Goal: Information Seeking & Learning: Learn about a topic

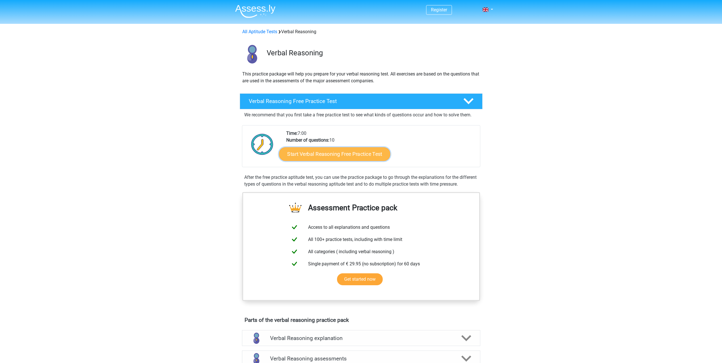
click at [345, 158] on link "Start Verbal Reasoning Free Practice Test" at bounding box center [334, 154] width 111 height 14
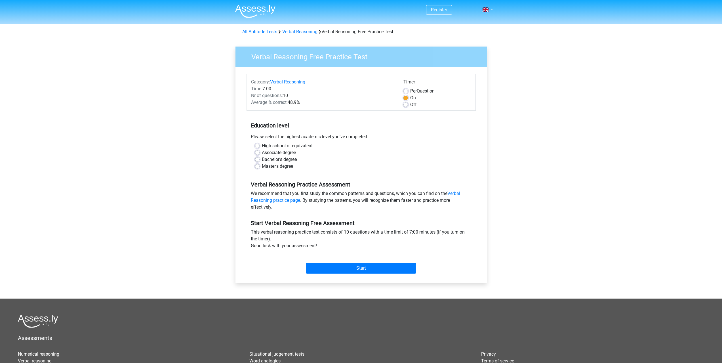
click at [262, 146] on label "High school or equivalent" at bounding box center [287, 145] width 51 height 7
click at [259, 146] on input "High school or equivalent" at bounding box center [257, 145] width 5 height 6
radio input "true"
click at [421, 92] on label "Per Question" at bounding box center [422, 91] width 24 height 7
click at [408, 92] on input "Per Question" at bounding box center [406, 91] width 5 height 6
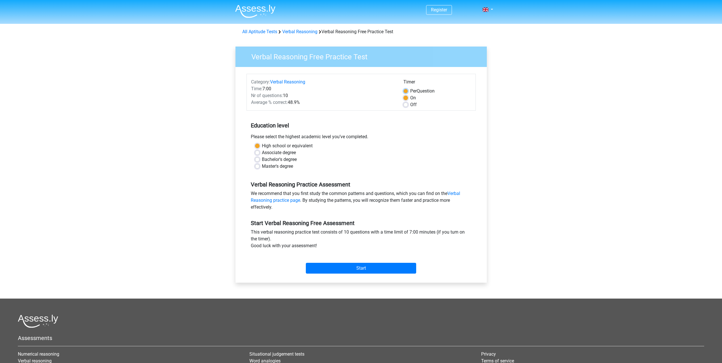
radio input "true"
click at [409, 99] on div "On" at bounding box center [438, 98] width 68 height 7
click at [410, 97] on label "On" at bounding box center [413, 98] width 6 height 7
click at [407, 97] on input "On" at bounding box center [406, 98] width 5 height 6
radio input "true"
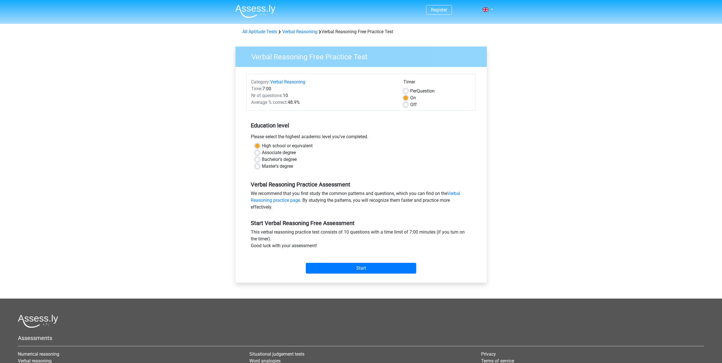
click at [410, 89] on label "Per Question" at bounding box center [422, 91] width 24 height 7
click at [407, 89] on input "Per Question" at bounding box center [406, 91] width 5 height 6
radio input "true"
click at [355, 268] on input "Start" at bounding box center [361, 268] width 110 height 11
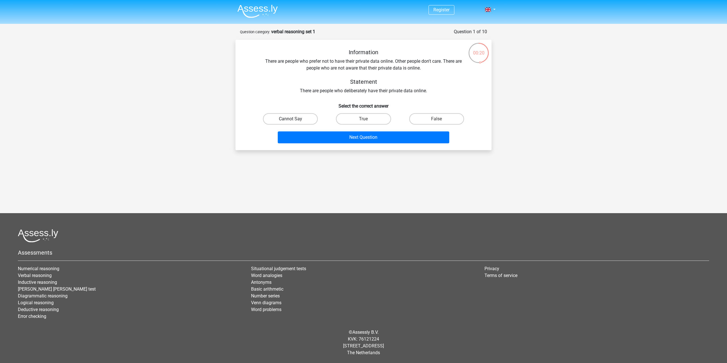
click at [295, 121] on label "Cannot Say" at bounding box center [290, 118] width 55 height 11
click at [294, 121] on input "Cannot Say" at bounding box center [292, 121] width 4 height 4
radio input "true"
click at [370, 137] on button "Next Question" at bounding box center [364, 137] width 172 height 12
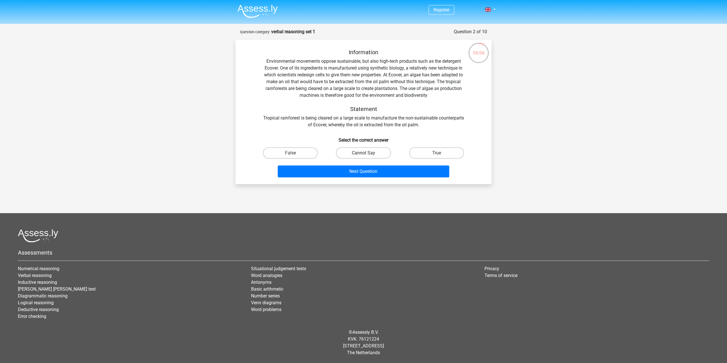
click at [349, 151] on label "Cannot Say" at bounding box center [363, 152] width 55 height 11
click at [363, 153] on input "Cannot Say" at bounding box center [365, 155] width 4 height 4
radio input "true"
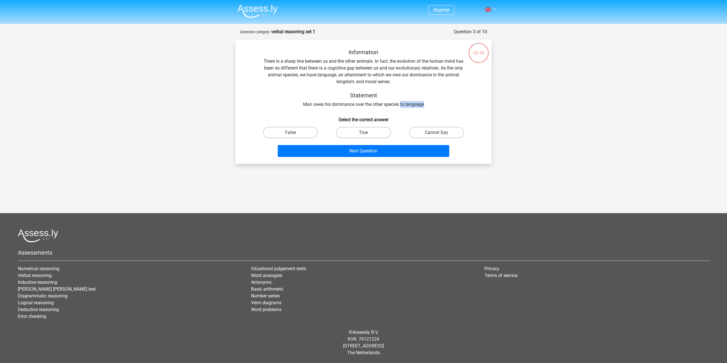
drag, startPoint x: 401, startPoint y: 104, endPoint x: 424, endPoint y: 104, distance: 23.8
click at [424, 104] on div "Information There is a sharp line between us and the other animals. In fact, th…" at bounding box center [363, 78] width 238 height 59
click at [422, 105] on div "Information There is a sharp line between us and the other animals. In fact, th…" at bounding box center [363, 78] width 238 height 59
click at [307, 130] on label "False" at bounding box center [290, 132] width 55 height 11
click at [294, 133] on input "False" at bounding box center [292, 135] width 4 height 4
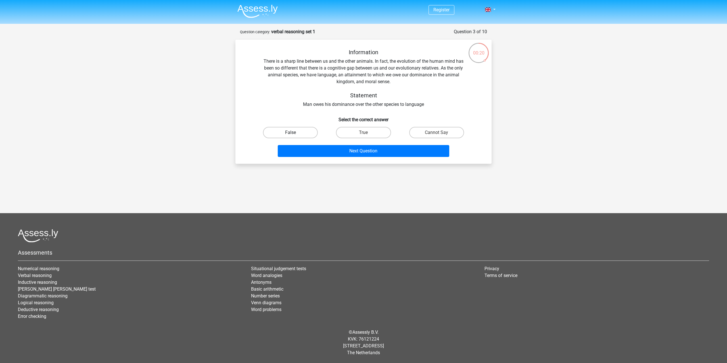
radio input "true"
click at [382, 129] on label "True" at bounding box center [363, 132] width 55 height 11
click at [367, 133] on input "True" at bounding box center [365, 135] width 4 height 4
radio input "true"
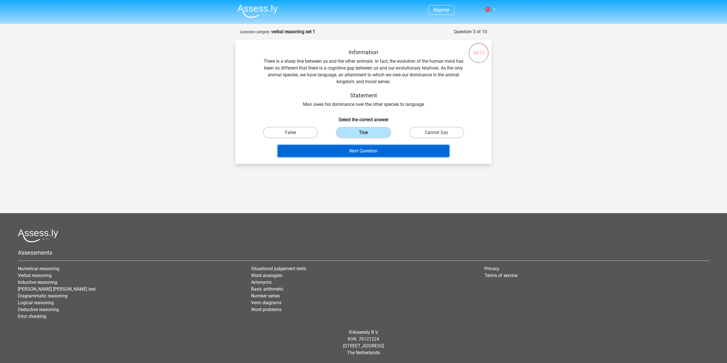
click at [349, 152] on button "Next Question" at bounding box center [364, 151] width 172 height 12
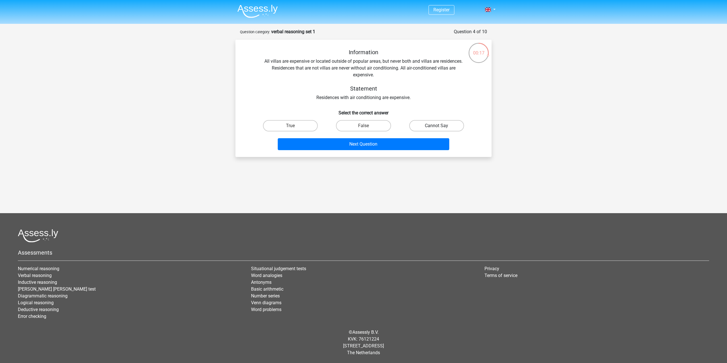
click at [430, 127] on label "Cannot Say" at bounding box center [436, 125] width 55 height 11
click at [436, 127] on input "Cannot Say" at bounding box center [438, 128] width 4 height 4
radio input "true"
click at [370, 142] on button "Next Question" at bounding box center [364, 144] width 172 height 12
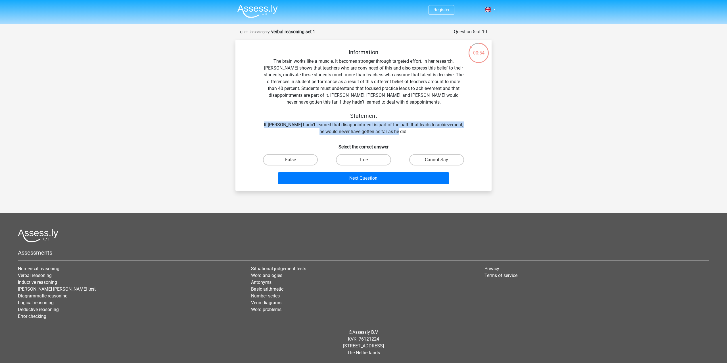
drag, startPoint x: 401, startPoint y: 133, endPoint x: 263, endPoint y: 125, distance: 138.7
click at [263, 125] on div "Information The brain works like a muscle. It becomes stronger through targeted…" at bounding box center [363, 92] width 238 height 86
click at [359, 125] on div "Information The brain works like a muscle. It becomes stronger through targeted…" at bounding box center [363, 92] width 238 height 86
click at [299, 156] on label "False" at bounding box center [290, 159] width 55 height 11
click at [294, 160] on input "False" at bounding box center [292, 162] width 4 height 4
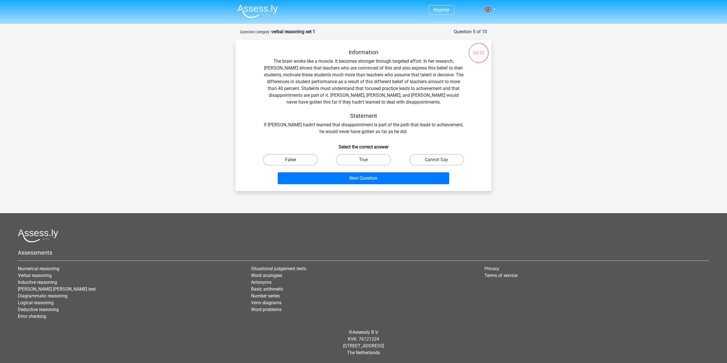
radio input "true"
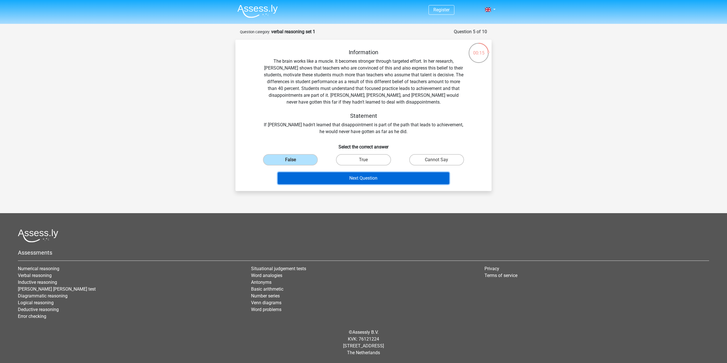
click at [387, 178] on button "Next Question" at bounding box center [364, 178] width 172 height 12
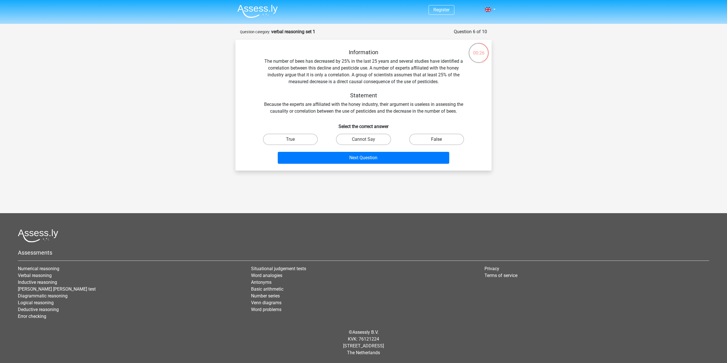
click at [431, 138] on label "False" at bounding box center [436, 139] width 55 height 11
click at [436, 139] on input "False" at bounding box center [438, 141] width 4 height 4
radio input "true"
click at [372, 135] on label "Cannot Say" at bounding box center [363, 139] width 55 height 11
click at [367, 139] on input "Cannot Say" at bounding box center [365, 141] width 4 height 4
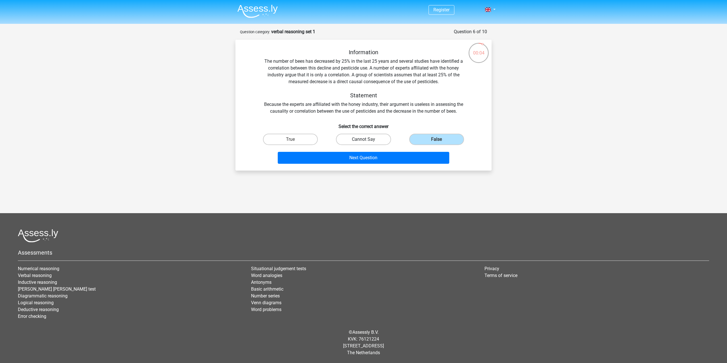
radio input "true"
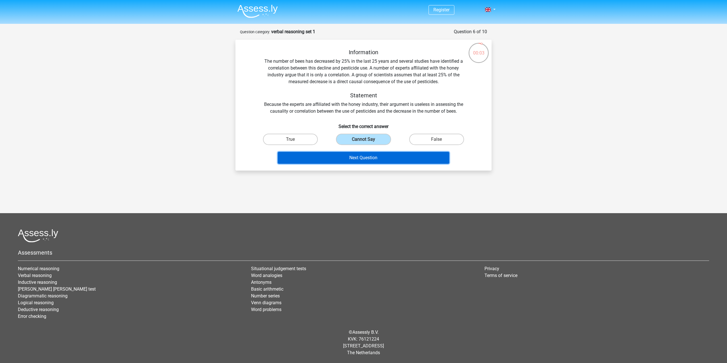
click at [367, 156] on button "Next Question" at bounding box center [364, 158] width 172 height 12
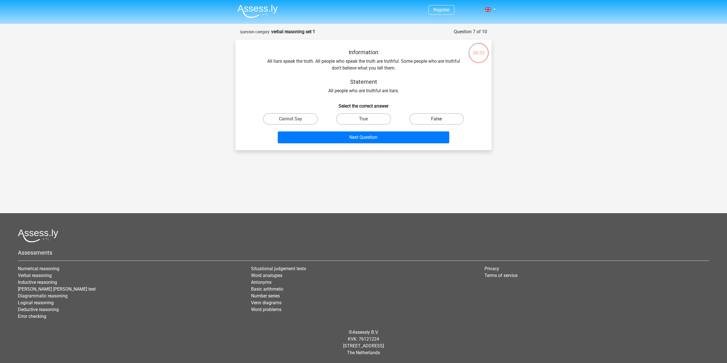
click at [423, 116] on label "False" at bounding box center [436, 118] width 55 height 11
click at [436, 119] on input "False" at bounding box center [438, 121] width 4 height 4
radio input "true"
click at [369, 139] on button "Next Question" at bounding box center [364, 137] width 172 height 12
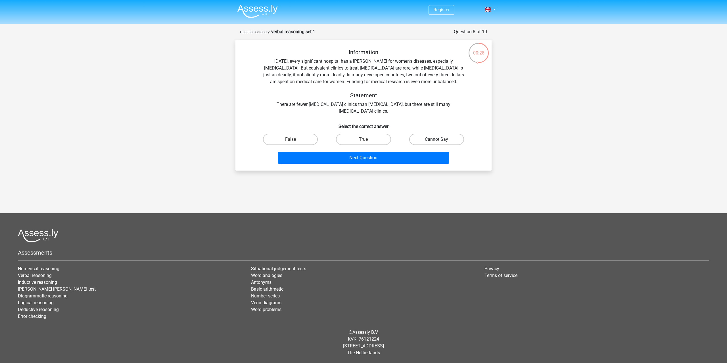
click at [430, 140] on label "Cannot Say" at bounding box center [436, 139] width 55 height 11
click at [436, 140] on input "Cannot Say" at bounding box center [438, 141] width 4 height 4
radio input "true"
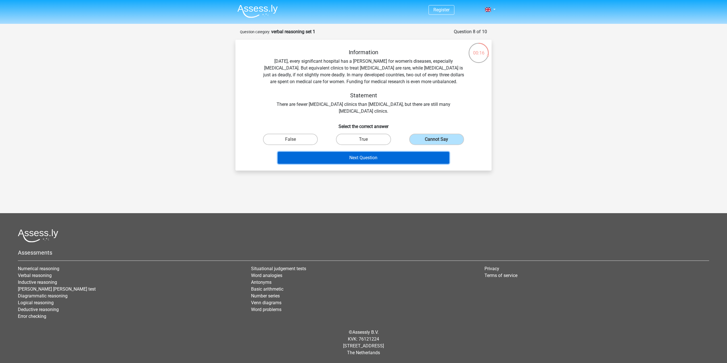
click at [392, 156] on button "Next Question" at bounding box center [364, 158] width 172 height 12
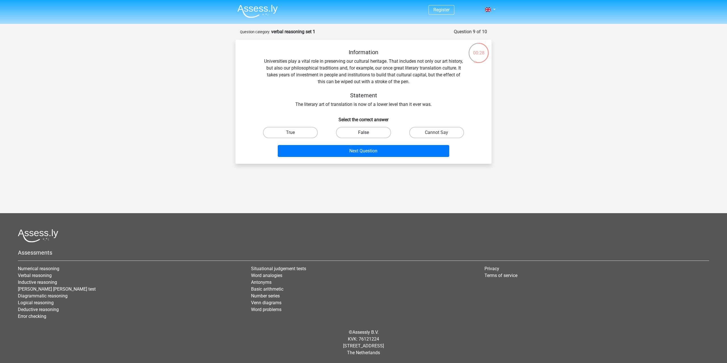
click at [374, 131] on label "False" at bounding box center [363, 132] width 55 height 11
click at [367, 133] on input "False" at bounding box center [365, 135] width 4 height 4
radio input "true"
click at [430, 135] on label "Cannot Say" at bounding box center [436, 132] width 55 height 11
click at [436, 135] on input "Cannot Say" at bounding box center [438, 135] width 4 height 4
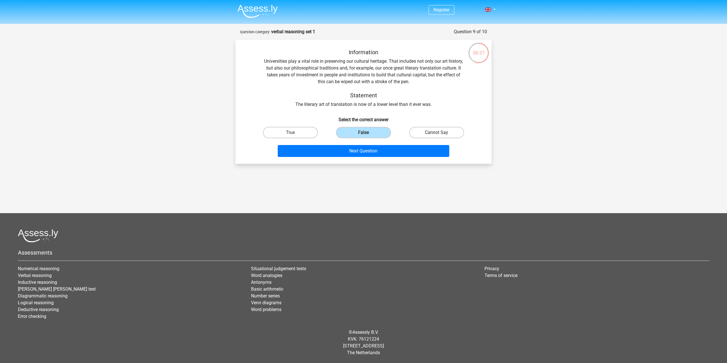
radio input "true"
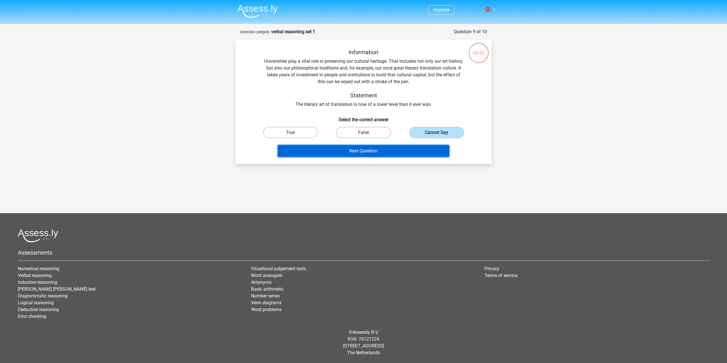
click at [399, 152] on button "Next Question" at bounding box center [364, 151] width 172 height 12
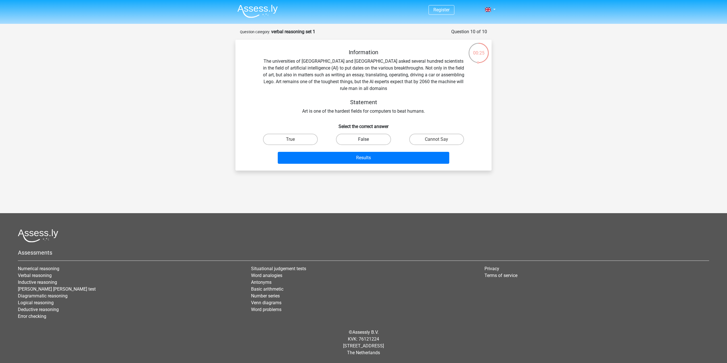
click at [369, 138] on label "False" at bounding box center [363, 139] width 55 height 11
click at [367, 139] on input "False" at bounding box center [365, 141] width 4 height 4
radio input "true"
drag, startPoint x: 309, startPoint y: 111, endPoint x: 410, endPoint y: 109, distance: 101.6
click at [410, 109] on div "Information The universities of Oxford and Yale asked several hundred scientist…" at bounding box center [363, 82] width 238 height 66
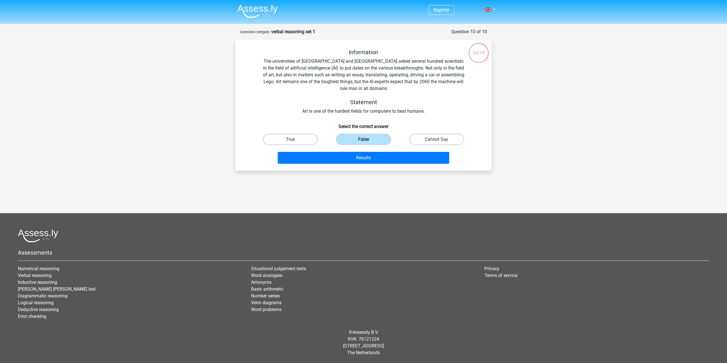
click at [413, 110] on div "Information The universities of Oxford and Yale asked several hundred scientist…" at bounding box center [363, 82] width 238 height 66
drag, startPoint x: 372, startPoint y: 81, endPoint x: 412, endPoint y: 81, distance: 39.7
click at [412, 81] on div "Information The universities of Oxford and Yale asked several hundred scientist…" at bounding box center [363, 82] width 238 height 66
click at [422, 80] on div "Information The universities of Oxford and Yale asked several hundred scientist…" at bounding box center [363, 82] width 238 height 66
click at [434, 137] on label "Cannot Say" at bounding box center [436, 139] width 55 height 11
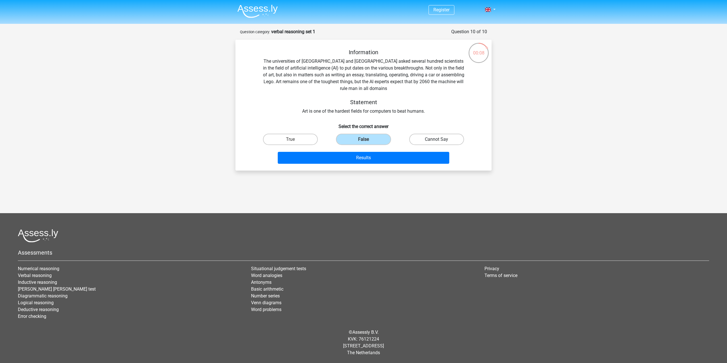
click at [436, 139] on input "Cannot Say" at bounding box center [438, 141] width 4 height 4
radio input "true"
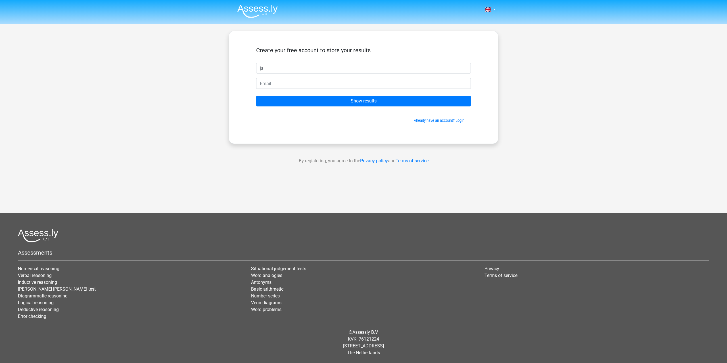
type input "j"
type input "mikeoxlong"
click at [284, 86] on input "email" at bounding box center [363, 83] width 215 height 11
type input "[EMAIL_ADDRESS][DOMAIN_NAME]"
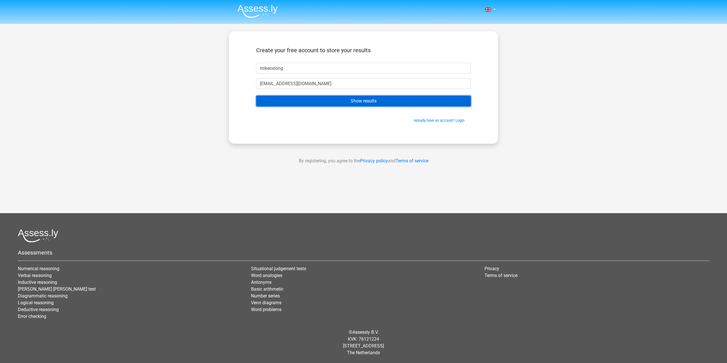
click at [364, 96] on input "Show results" at bounding box center [363, 101] width 215 height 11
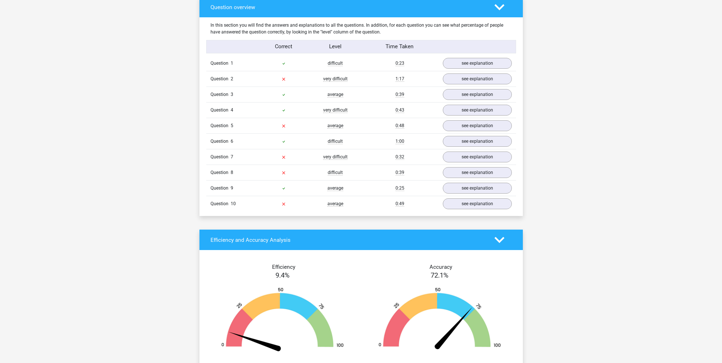
scroll to position [341, 0]
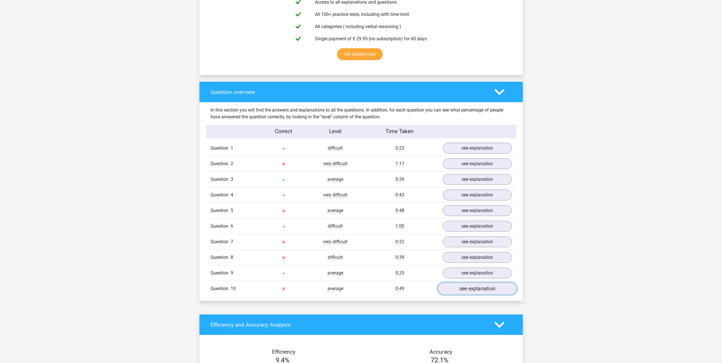
click at [466, 291] on link "see explanation" at bounding box center [477, 288] width 79 height 12
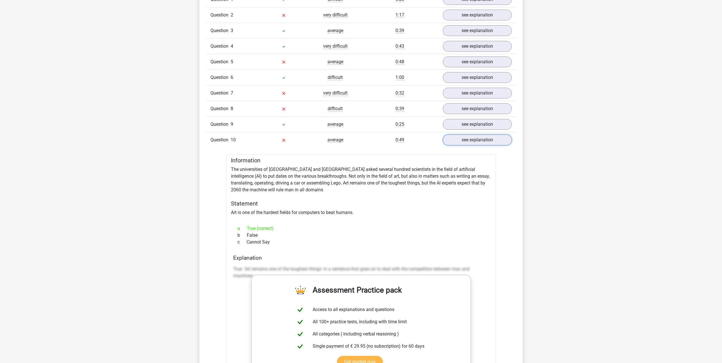
scroll to position [483, 0]
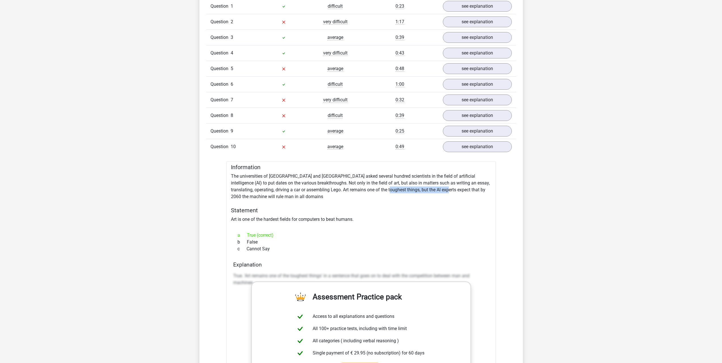
drag, startPoint x: 368, startPoint y: 189, endPoint x: 429, endPoint y: 189, distance: 61.3
click at [429, 189] on div "Information The universities of Oxford and Yale asked several hundred scientist…" at bounding box center [362, 313] width 270 height 305
click at [433, 191] on div "Information The universities of Oxford and Yale asked several hundred scientist…" at bounding box center [362, 313] width 270 height 305
drag, startPoint x: 299, startPoint y: 218, endPoint x: 353, endPoint y: 219, distance: 53.9
click at [353, 219] on div "Information The universities of Oxford and Yale asked several hundred scientist…" at bounding box center [362, 313] width 270 height 305
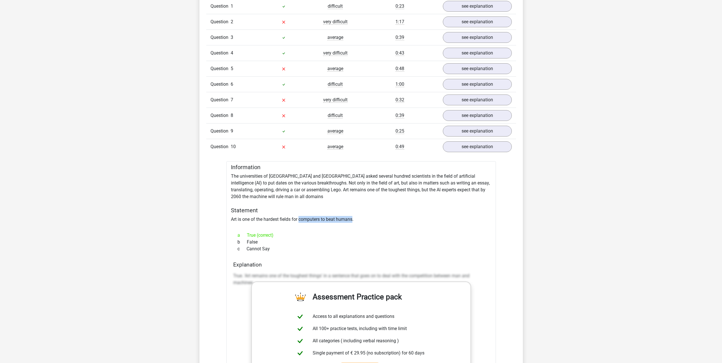
click at [345, 221] on div "Information The universities of Oxford and Yale asked several hundred scientist…" at bounding box center [362, 313] width 270 height 305
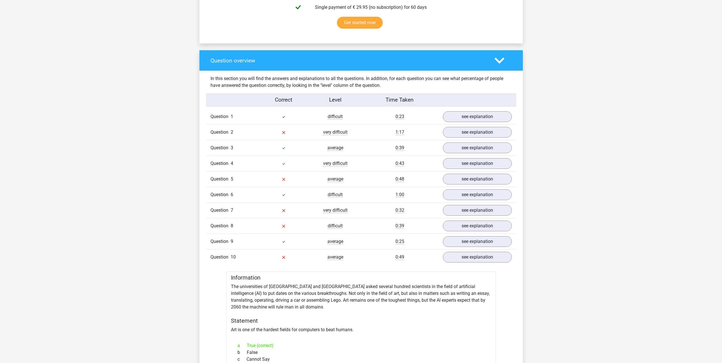
scroll to position [369, 0]
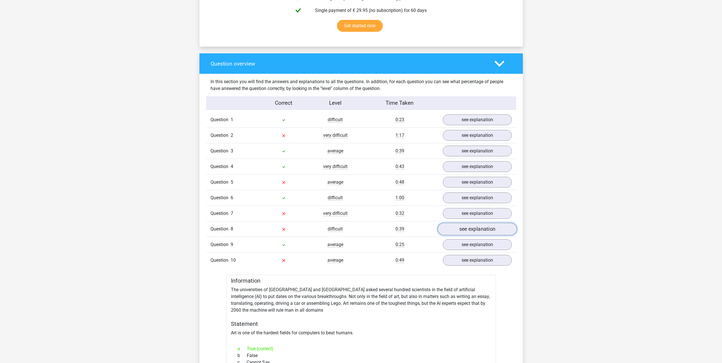
click at [474, 229] on link "see explanation" at bounding box center [477, 229] width 79 height 12
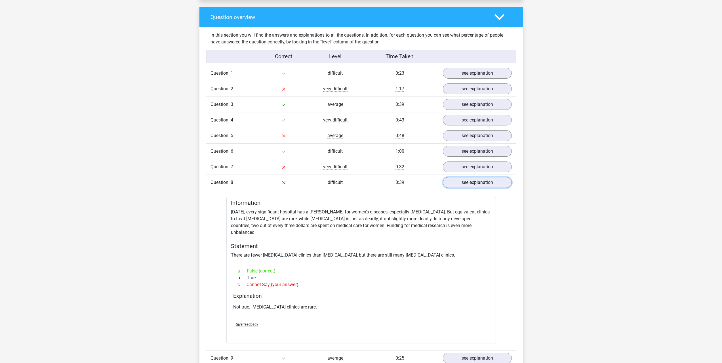
scroll to position [426, 0]
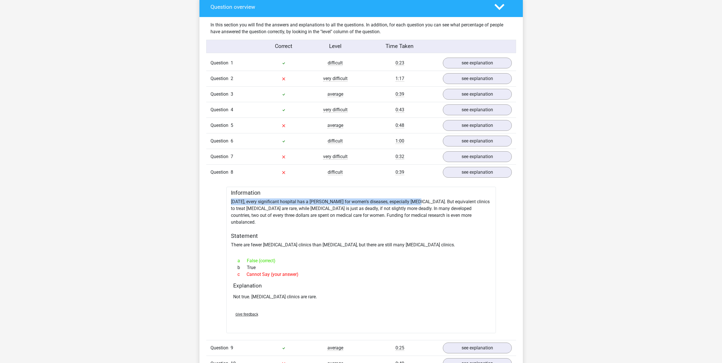
drag, startPoint x: 414, startPoint y: 201, endPoint x: 230, endPoint y: 202, distance: 183.7
click at [230, 202] on div "Information Today, every significant hospital has a ward for women's diseases, …" at bounding box center [362, 260] width 270 height 146
click at [382, 202] on div "Information Today, every significant hospital has a ward for women's diseases, …" at bounding box center [362, 260] width 270 height 146
drag, startPoint x: 281, startPoint y: 207, endPoint x: 377, endPoint y: 209, distance: 96.0
click at [377, 209] on div "Information Today, every significant hospital has a ward for women's diseases, …" at bounding box center [362, 260] width 270 height 146
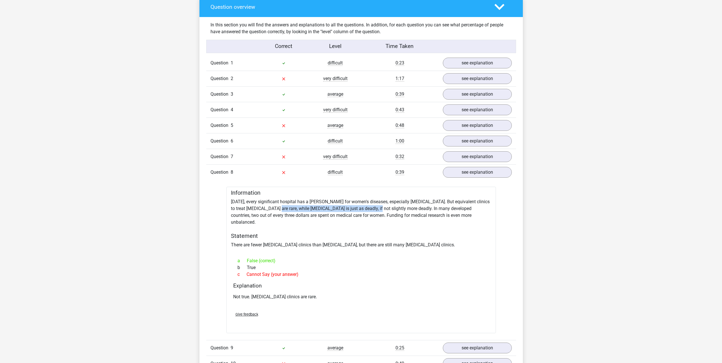
click at [377, 209] on div "Information Today, every significant hospital has a ward for women's diseases, …" at bounding box center [362, 260] width 270 height 146
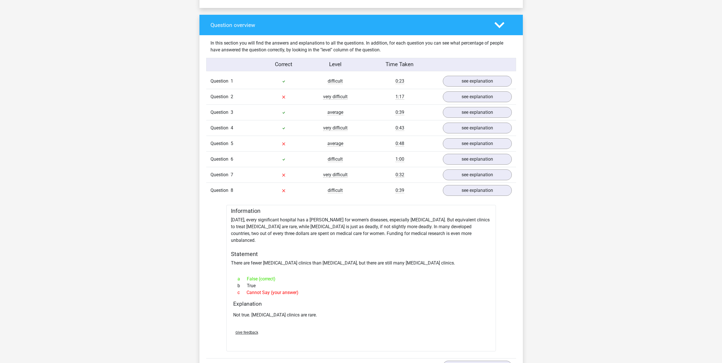
scroll to position [397, 0]
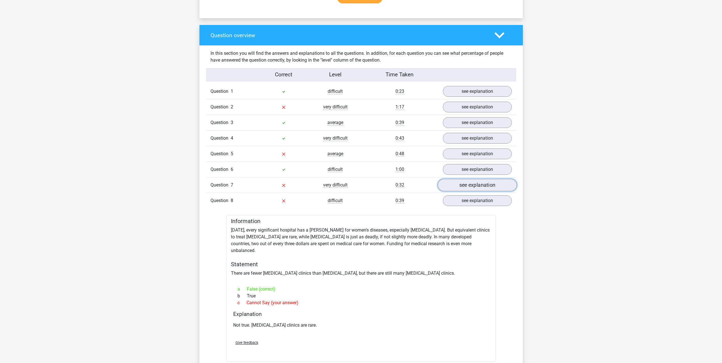
click at [485, 189] on link "see explanation" at bounding box center [477, 185] width 79 height 12
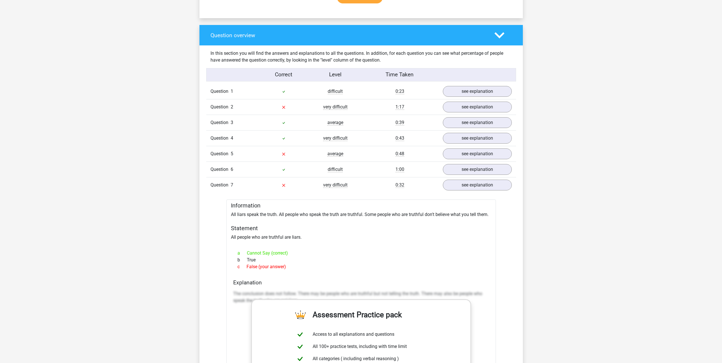
drag, startPoint x: 286, startPoint y: 266, endPoint x: 247, endPoint y: 262, distance: 39.7
click at [247, 267] on div "c False (your answer)" at bounding box center [361, 266] width 256 height 7
click at [269, 236] on div "Information All liars speak the truth. All people who speak the truth are truth…" at bounding box center [362, 342] width 270 height 285
drag, startPoint x: 288, startPoint y: 266, endPoint x: 240, endPoint y: 266, distance: 48.3
click at [240, 266] on div "c False (your answer)" at bounding box center [361, 266] width 256 height 7
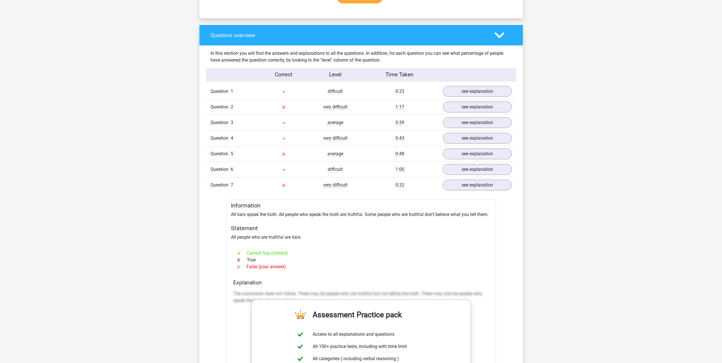
click at [267, 253] on div "a Cannot Say (correct)" at bounding box center [361, 253] width 256 height 7
drag, startPoint x: 231, startPoint y: 237, endPoint x: 299, endPoint y: 234, distance: 67.9
click at [299, 234] on div "Information All liars speak the truth. All people who speak the truth are truth…" at bounding box center [362, 342] width 270 height 285
click at [300, 239] on div "Information All liars speak the truth. All people who speak the truth are truth…" at bounding box center [362, 342] width 270 height 285
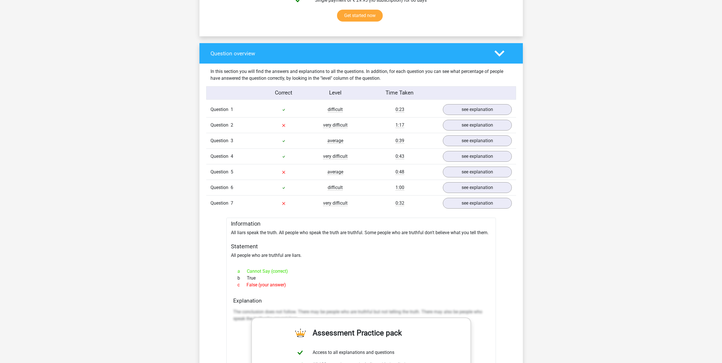
scroll to position [369, 0]
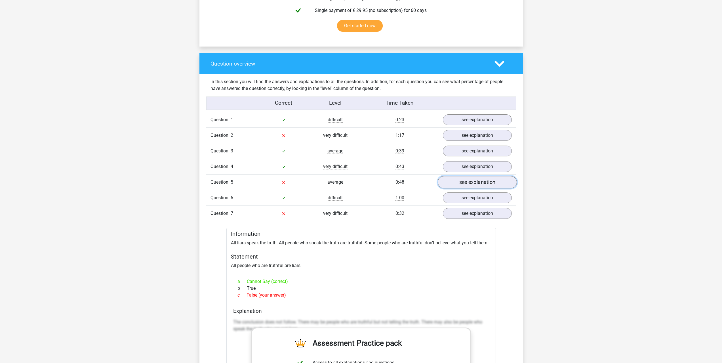
click at [479, 181] on link "see explanation" at bounding box center [477, 182] width 79 height 12
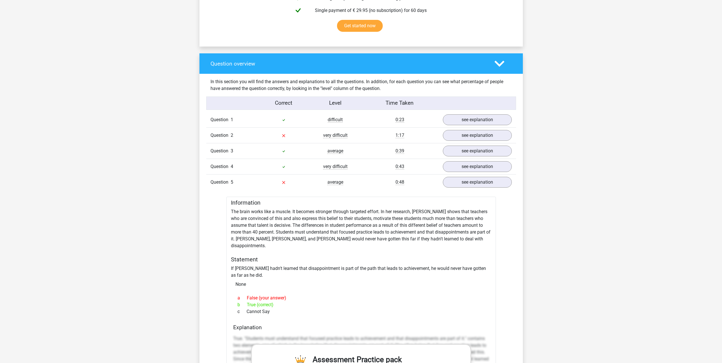
drag, startPoint x: 247, startPoint y: 299, endPoint x: 274, endPoint y: 300, distance: 27.0
click at [274, 301] on div "b True (correct)" at bounding box center [361, 304] width 256 height 7
click at [278, 301] on div "b True (correct)" at bounding box center [361, 304] width 256 height 7
drag, startPoint x: 263, startPoint y: 261, endPoint x: 412, endPoint y: 262, distance: 148.5
click at [412, 262] on div "Information The brain works like a muscle. It becomes stronger through targeted…" at bounding box center [362, 363] width 270 height 333
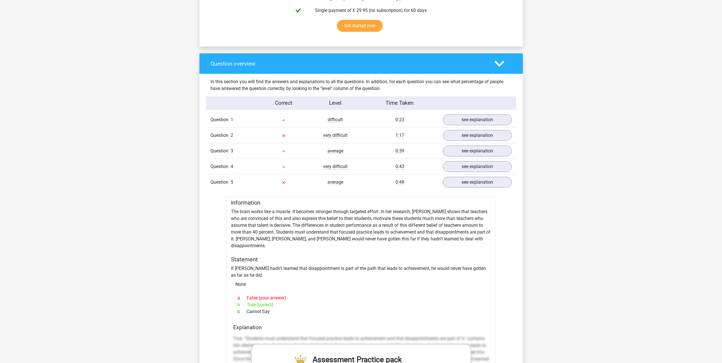
click at [421, 262] on div "Information The brain works like a muscle. It becomes stronger through targeted…" at bounding box center [362, 363] width 270 height 333
drag, startPoint x: 231, startPoint y: 239, endPoint x: 267, endPoint y: 240, distance: 35.8
click at [267, 240] on div "Information The brain works like a muscle. It becomes stronger through targeted…" at bounding box center [362, 363] width 270 height 333
drag, startPoint x: 322, startPoint y: 238, endPoint x: 487, endPoint y: 239, distance: 165.5
click at [487, 239] on div "Information The brain works like a muscle. It becomes stronger through targeted…" at bounding box center [362, 363] width 270 height 333
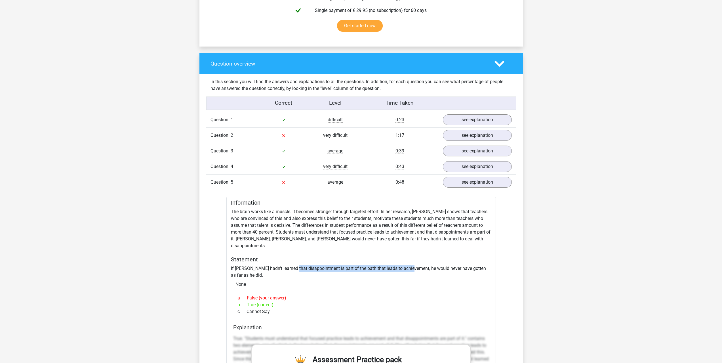
drag, startPoint x: 411, startPoint y: 261, endPoint x: 291, endPoint y: 262, distance: 120.1
click at [291, 262] on div "Information The brain works like a muscle. It becomes stronger through targeted…" at bounding box center [362, 363] width 270 height 333
drag, startPoint x: 412, startPoint y: 259, endPoint x: 292, endPoint y: 259, distance: 120.9
click at [292, 259] on div "Information The brain works like a muscle. It becomes stronger through targeted…" at bounding box center [362, 363] width 270 height 333
click at [349, 256] on h5 "Statement" at bounding box center [361, 259] width 261 height 7
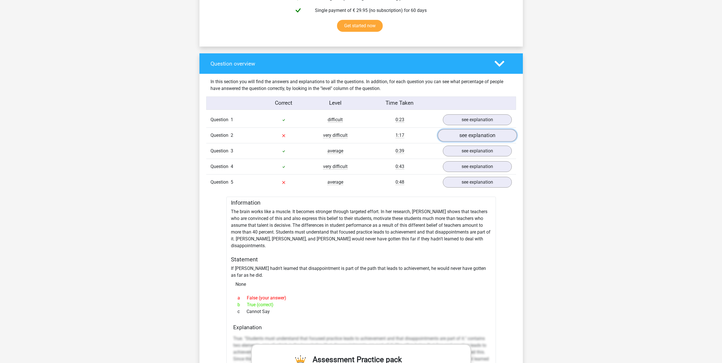
click at [462, 137] on link "see explanation" at bounding box center [477, 135] width 79 height 12
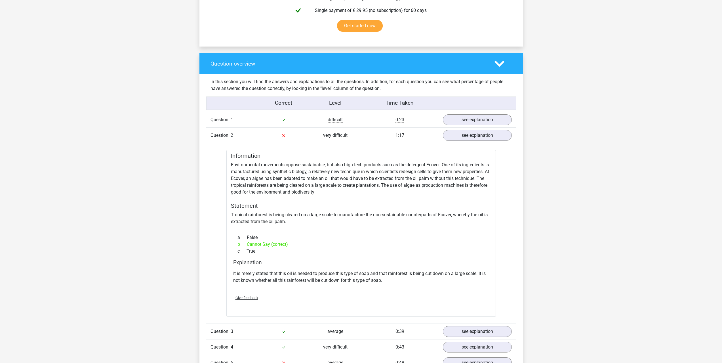
drag, startPoint x: 247, startPoint y: 243, endPoint x: 290, endPoint y: 246, distance: 43.5
click at [290, 246] on div "b Cannot Say (correct)" at bounding box center [361, 244] width 256 height 7
click at [457, 135] on link "see explanation" at bounding box center [477, 135] width 79 height 12
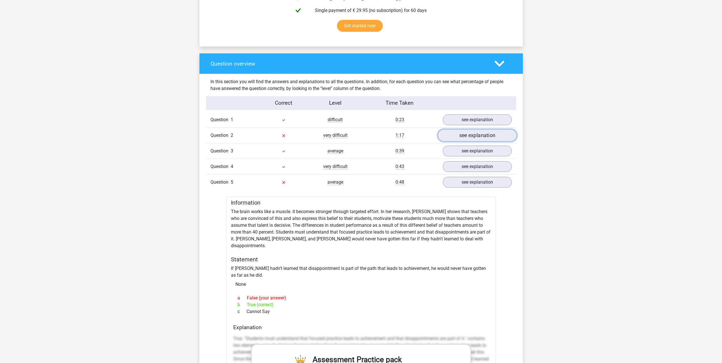
click at [457, 135] on link "see explanation" at bounding box center [477, 135] width 79 height 12
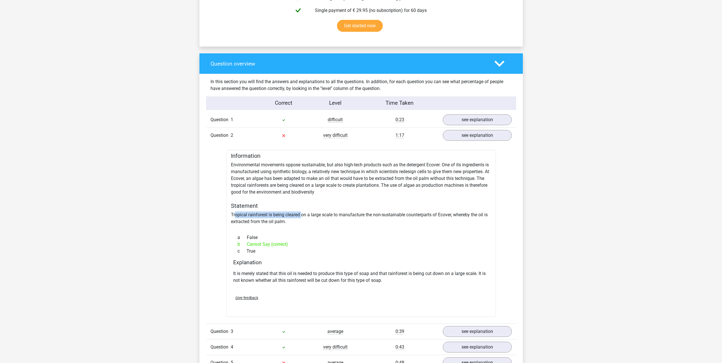
drag, startPoint x: 235, startPoint y: 212, endPoint x: 301, endPoint y: 216, distance: 66.3
click at [301, 216] on div "Information Environmental movements oppose sustainable, but also high-tech prod…" at bounding box center [362, 233] width 270 height 167
click at [311, 215] on div "Information Environmental movements oppose sustainable, but also high-tech prod…" at bounding box center [362, 233] width 270 height 167
drag, startPoint x: 247, startPoint y: 243, endPoint x: 289, endPoint y: 247, distance: 42.8
click at [289, 247] on div "b Cannot Say (correct)" at bounding box center [361, 244] width 256 height 7
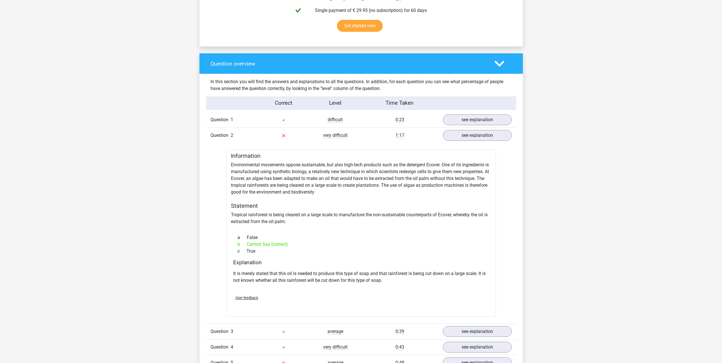
click at [283, 245] on div "b Cannot Say (correct)" at bounding box center [361, 244] width 256 height 7
drag, startPoint x: 269, startPoint y: 244, endPoint x: 243, endPoint y: 243, distance: 26.7
click at [243, 243] on div "b Cannot Say (correct)" at bounding box center [361, 244] width 256 height 7
drag, startPoint x: 424, startPoint y: 215, endPoint x: 352, endPoint y: 215, distance: 72.4
click at [352, 215] on div "Information Environmental movements oppose sustainable, but also high-tech prod…" at bounding box center [362, 233] width 270 height 167
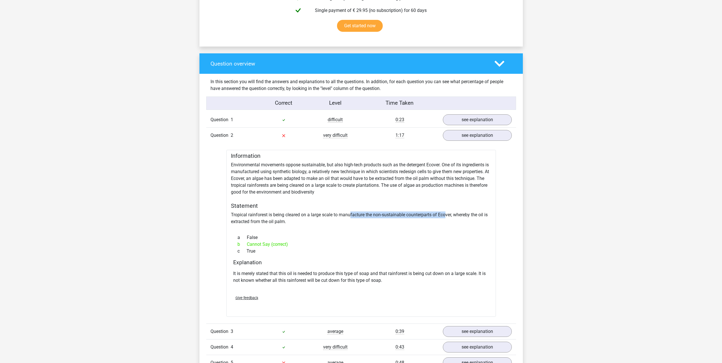
click at [407, 215] on div "Information Environmental movements oppose sustainable, but also high-tech prod…" at bounding box center [362, 233] width 270 height 167
drag, startPoint x: 381, startPoint y: 177, endPoint x: 466, endPoint y: 181, distance: 84.7
click at [466, 181] on div "Information Environmental movements oppose sustainable, but also high-tech prod…" at bounding box center [362, 233] width 270 height 167
drag, startPoint x: 242, startPoint y: 214, endPoint x: 340, endPoint y: 218, distance: 98.0
click at [340, 218] on div "Information Environmental movements oppose sustainable, but also high-tech prod…" at bounding box center [362, 233] width 270 height 167
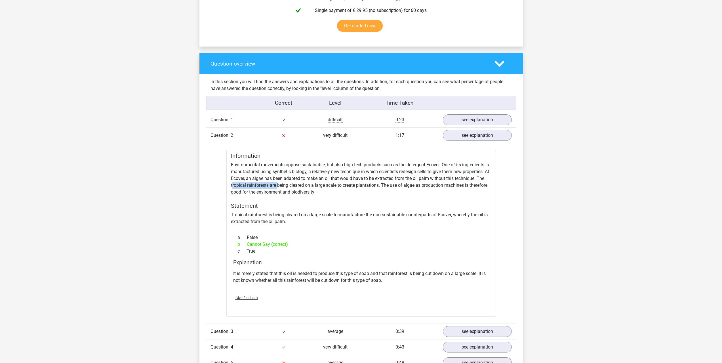
drag, startPoint x: 232, startPoint y: 185, endPoint x: 280, endPoint y: 188, distance: 48.3
click at [278, 188] on div "Information Environmental movements oppose sustainable, but also high-tech prod…" at bounding box center [362, 233] width 270 height 167
drag, startPoint x: 370, startPoint y: 214, endPoint x: 452, endPoint y: 214, distance: 82.6
click at [452, 214] on div "Information Environmental movements oppose sustainable, but also high-tech prod…" at bounding box center [362, 233] width 270 height 167
click at [434, 182] on div "Information Environmental movements oppose sustainable, but also high-tech prod…" at bounding box center [362, 233] width 270 height 167
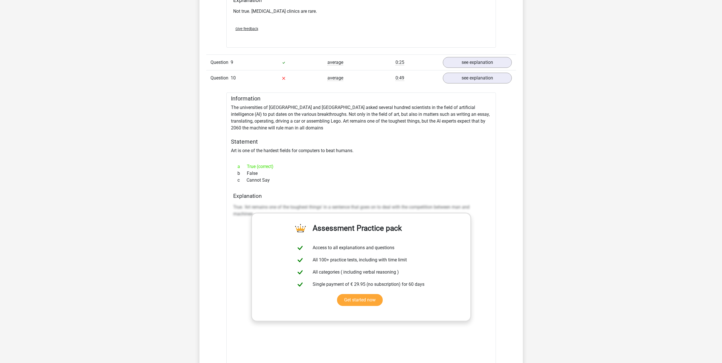
scroll to position [1535, 0]
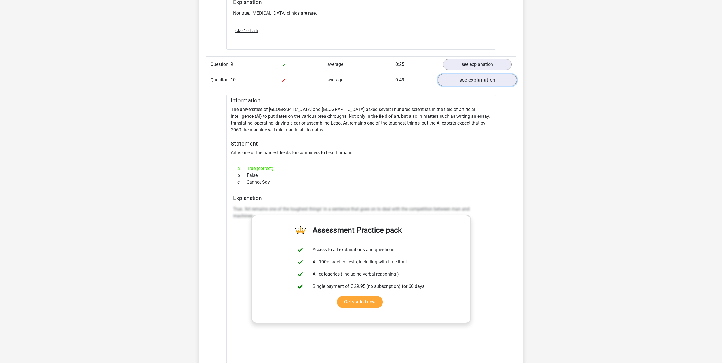
click at [459, 74] on link "see explanation" at bounding box center [477, 80] width 79 height 12
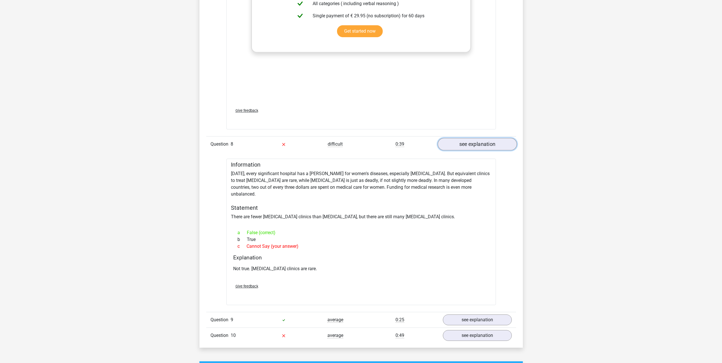
click at [475, 139] on link "see explanation" at bounding box center [477, 144] width 79 height 12
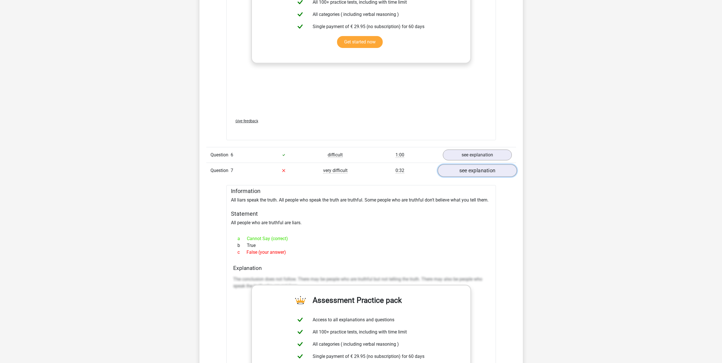
click at [480, 164] on link "see explanation" at bounding box center [477, 170] width 79 height 12
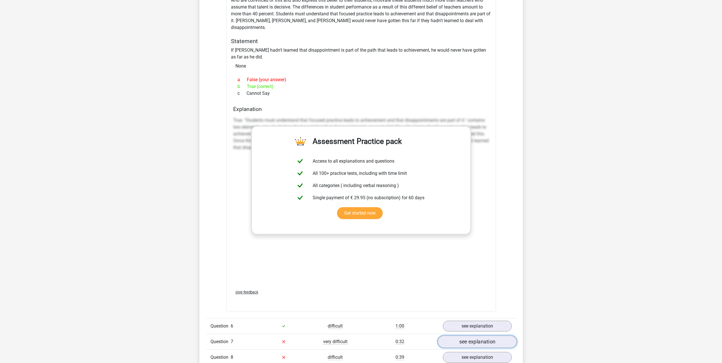
scroll to position [712, 0]
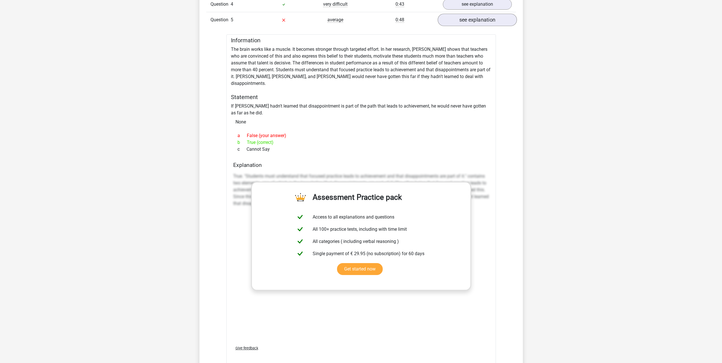
drag, startPoint x: 493, startPoint y: 26, endPoint x: 494, endPoint y: 21, distance: 5.5
click at [493, 26] on div "Question 5 average 0:48 see explanation" at bounding box center [361, 20] width 310 height 16
click at [494, 21] on link "see explanation" at bounding box center [477, 20] width 79 height 12
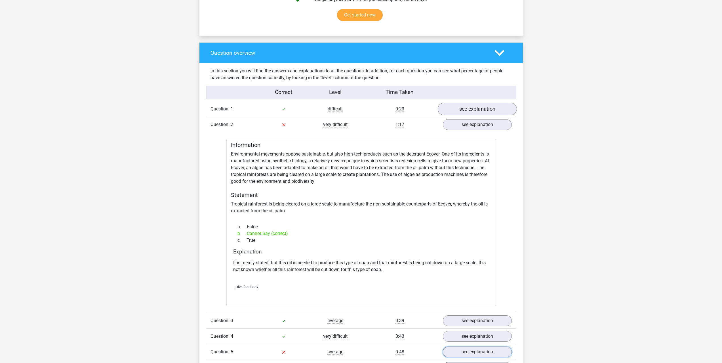
scroll to position [315, 0]
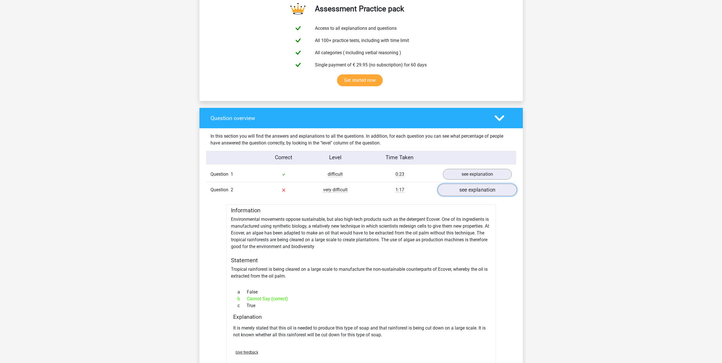
click at [476, 192] on link "see explanation" at bounding box center [477, 190] width 79 height 12
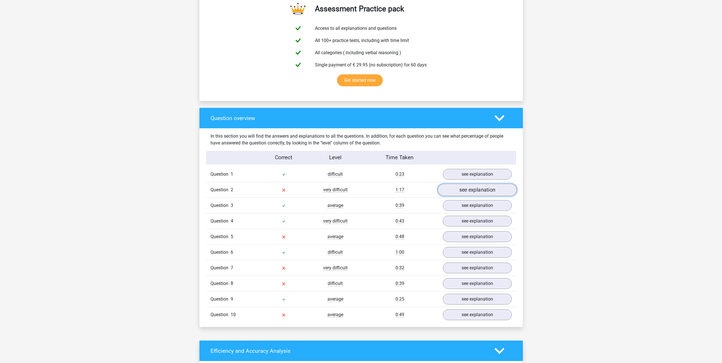
click at [456, 191] on link "see explanation" at bounding box center [477, 190] width 79 height 12
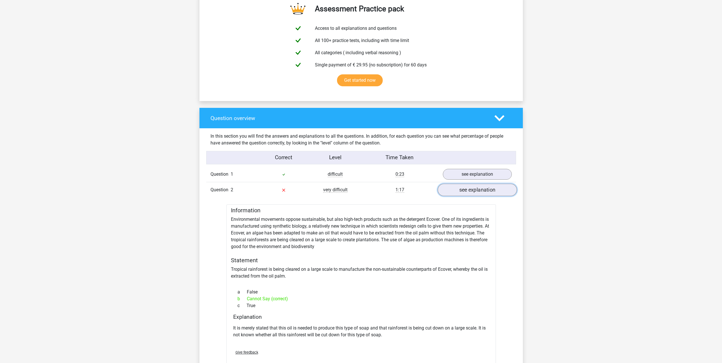
click at [454, 190] on link "see explanation" at bounding box center [477, 190] width 79 height 12
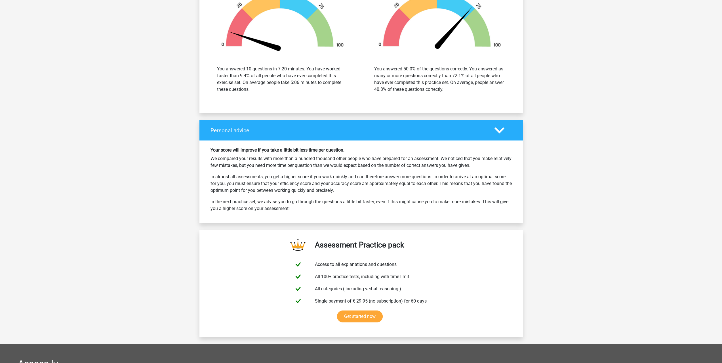
scroll to position [712, 0]
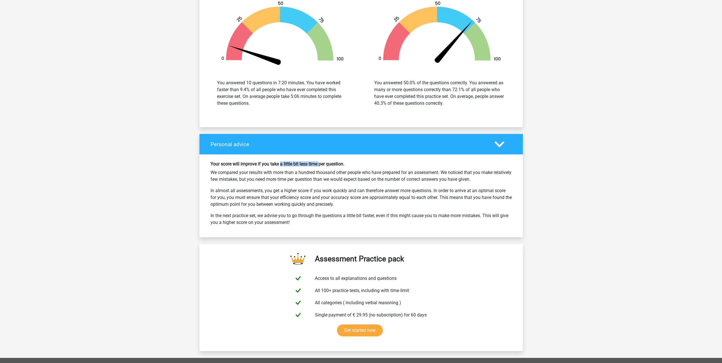
drag, startPoint x: 298, startPoint y: 163, endPoint x: 320, endPoint y: 163, distance: 21.3
click at [320, 163] on h6 "Your score will improve if you take a little bit less time per question." at bounding box center [361, 163] width 301 height 5
click at [326, 164] on h6 "Your score will improve if you take a little bit less time per question." at bounding box center [361, 163] width 301 height 5
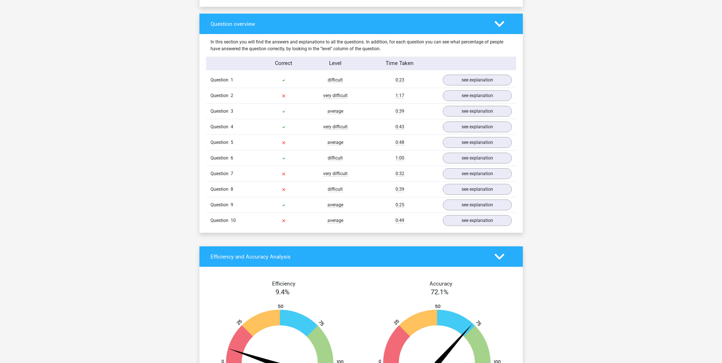
scroll to position [371, 0]
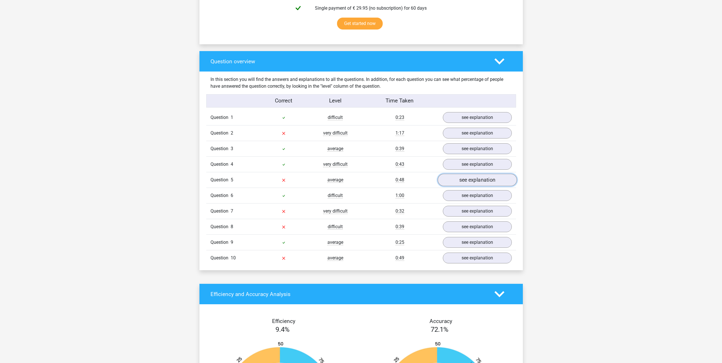
click at [460, 175] on link "see explanation" at bounding box center [477, 180] width 79 height 12
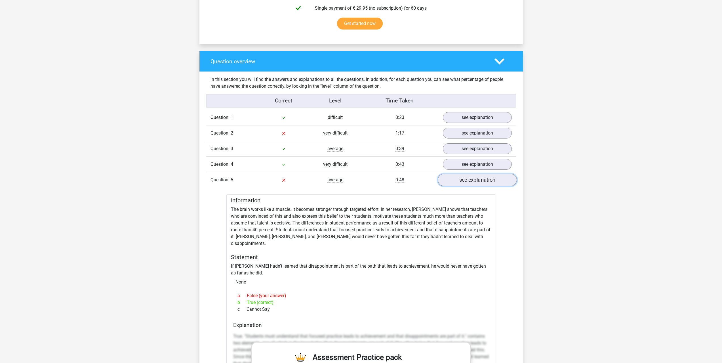
click at [464, 178] on link "see explanation" at bounding box center [477, 180] width 79 height 12
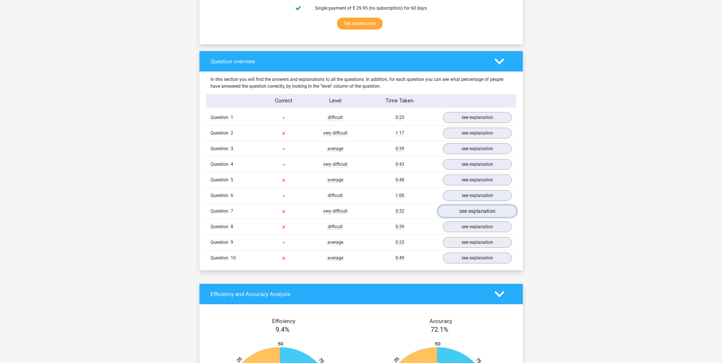
click at [476, 209] on link "see explanation" at bounding box center [477, 211] width 79 height 12
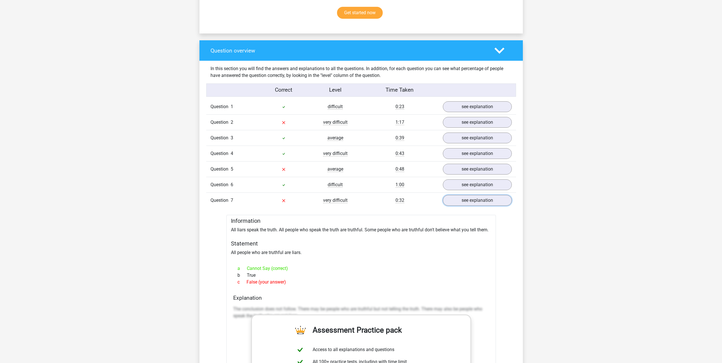
scroll to position [400, 0]
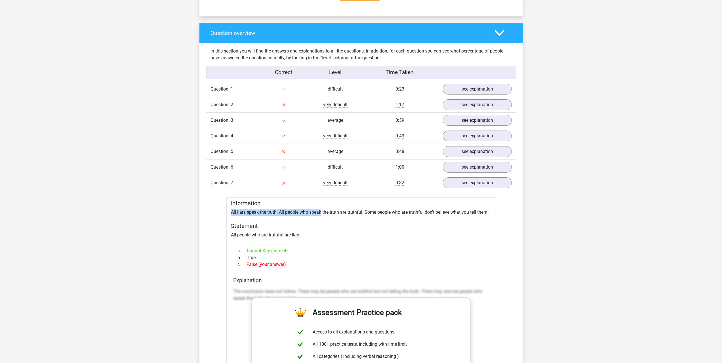
drag, startPoint x: 230, startPoint y: 211, endPoint x: 322, endPoint y: 213, distance: 92.3
click at [322, 213] on div "Information All liars speak the truth. All people who speak the truth are truth…" at bounding box center [362, 339] width 270 height 285
click at [328, 213] on div "Information All liars speak the truth. All people who speak the truth are truth…" at bounding box center [362, 339] width 270 height 285
click at [462, 183] on link "see explanation" at bounding box center [477, 183] width 79 height 12
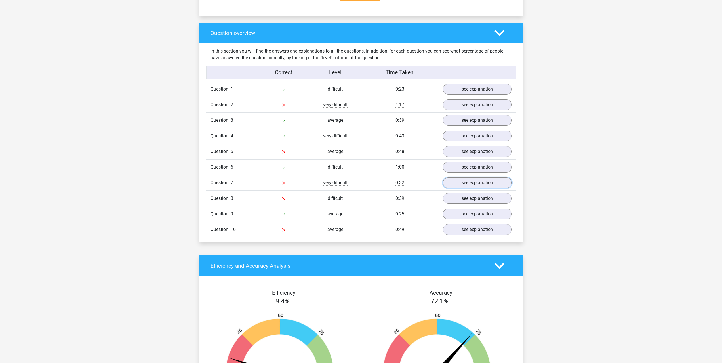
scroll to position [428, 0]
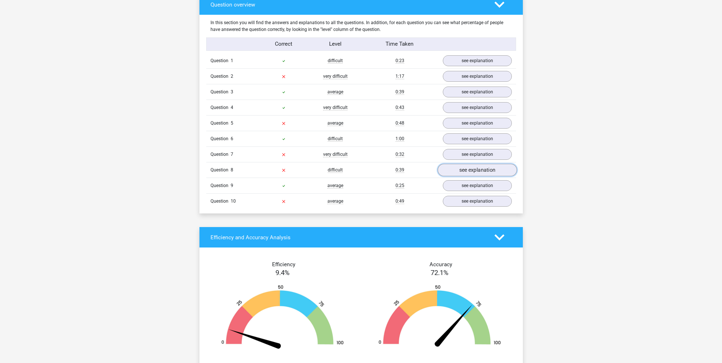
click at [483, 170] on link "see explanation" at bounding box center [477, 170] width 79 height 12
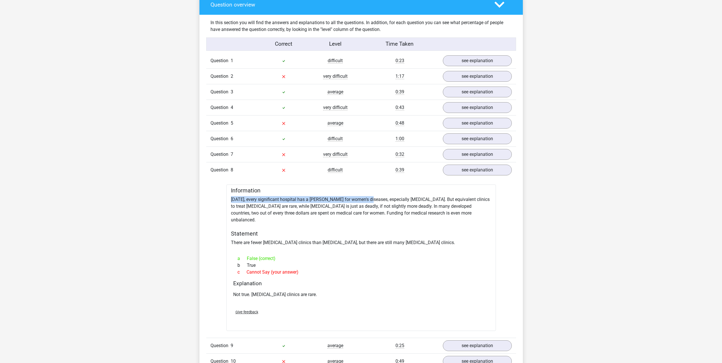
drag, startPoint x: 247, startPoint y: 201, endPoint x: 369, endPoint y: 203, distance: 122.4
click at [369, 203] on div "Information Today, every significant hospital has a ward for women's diseases, …" at bounding box center [362, 258] width 270 height 146
click at [375, 211] on div "Information Today, every significant hospital has a ward for women's diseases, …" at bounding box center [362, 258] width 270 height 146
drag, startPoint x: 229, startPoint y: 199, endPoint x: 372, endPoint y: 202, distance: 142.5
click at [372, 202] on div "Information Today, every significant hospital has a ward for women's diseases, …" at bounding box center [362, 258] width 270 height 146
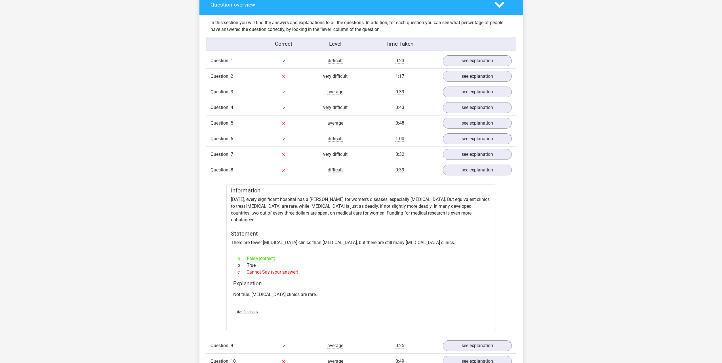
click at [399, 203] on div "Information Today, every significant hospital has a ward for women's diseases, …" at bounding box center [362, 258] width 270 height 146
click at [491, 170] on link "see explanation" at bounding box center [477, 170] width 79 height 12
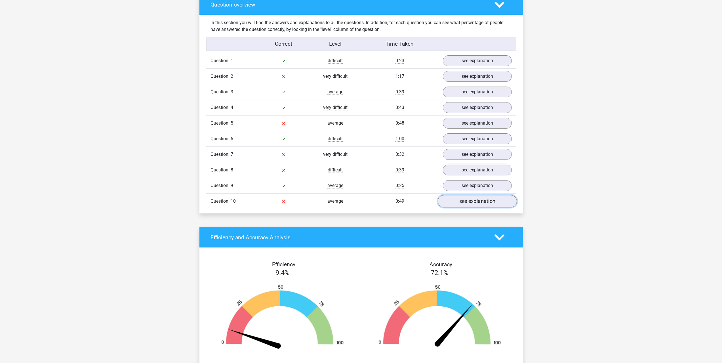
click at [467, 198] on link "see explanation" at bounding box center [477, 201] width 79 height 12
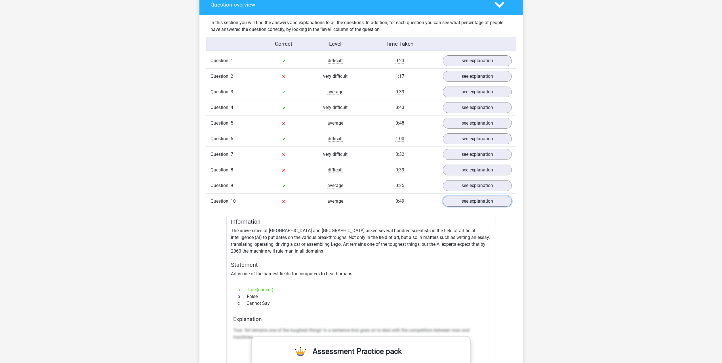
scroll to position [456, 0]
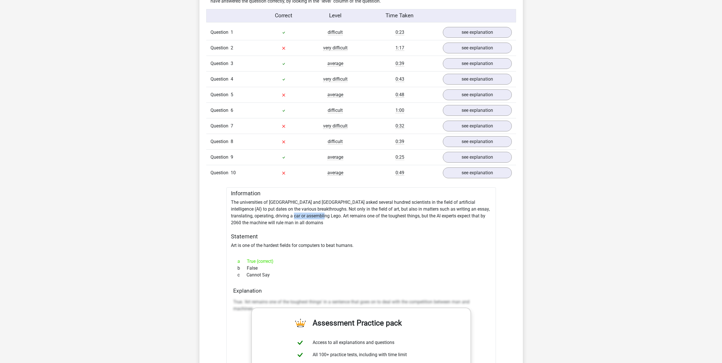
drag, startPoint x: 273, startPoint y: 215, endPoint x: 305, endPoint y: 217, distance: 32.1
click at [305, 217] on div "Information The universities of Oxford and Yale asked several hundred scientist…" at bounding box center [362, 339] width 270 height 305
click at [302, 245] on div "Information The universities of Oxford and Yale asked several hundred scientist…" at bounding box center [362, 339] width 270 height 305
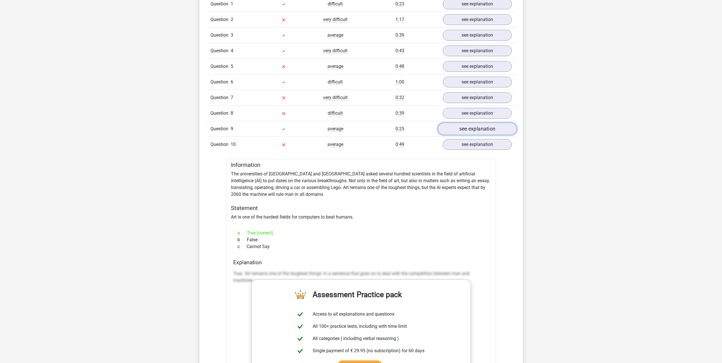
click at [460, 133] on link "see explanation" at bounding box center [477, 129] width 79 height 12
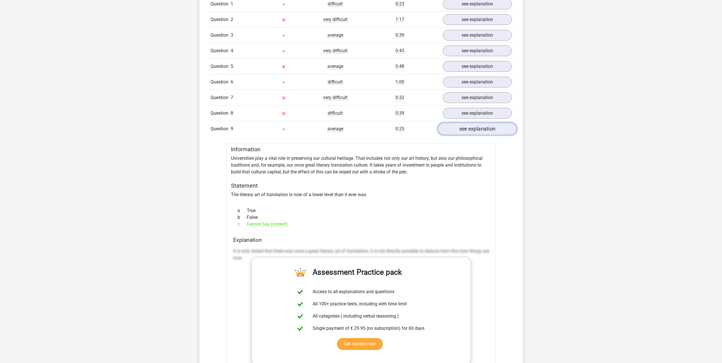
click at [460, 133] on link "see explanation" at bounding box center [477, 129] width 79 height 12
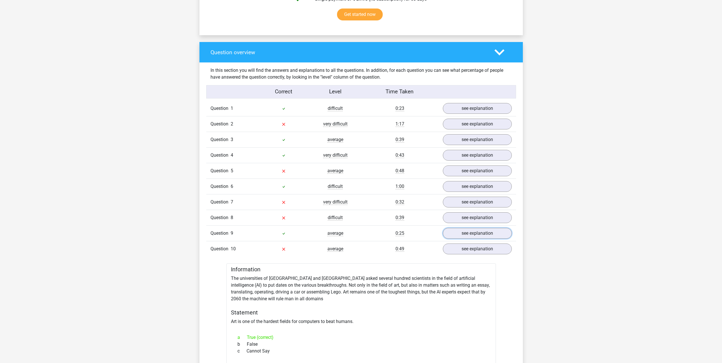
scroll to position [428, 0]
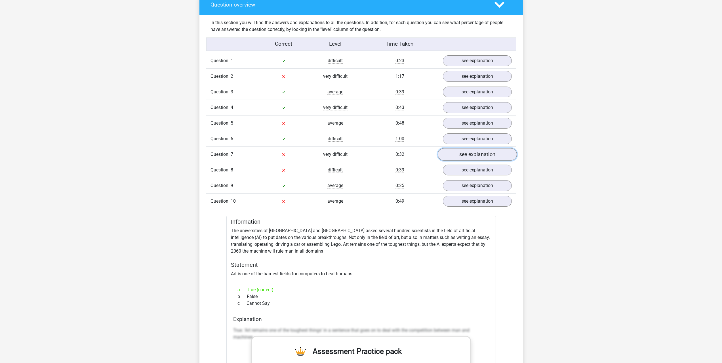
click at [461, 153] on link "see explanation" at bounding box center [477, 154] width 79 height 12
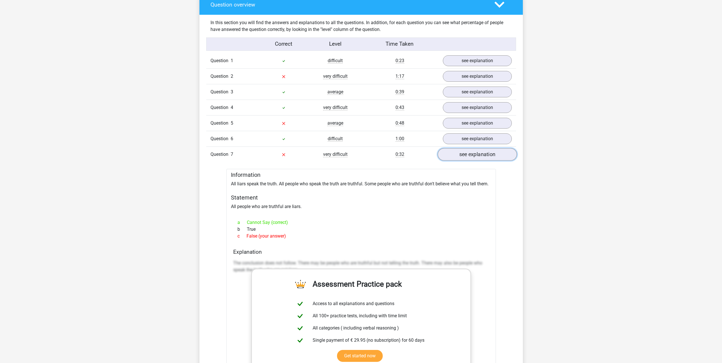
click at [473, 154] on link "see explanation" at bounding box center [477, 154] width 79 height 12
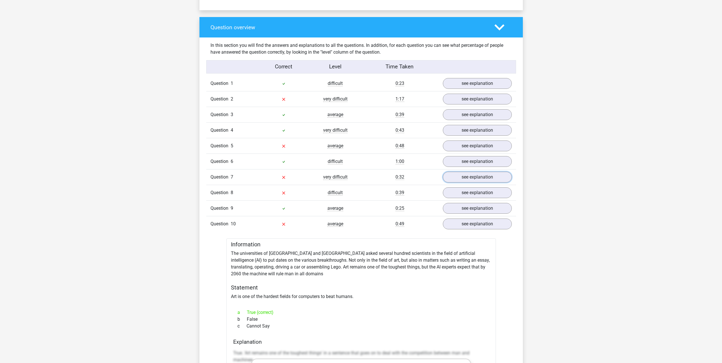
scroll to position [400, 0]
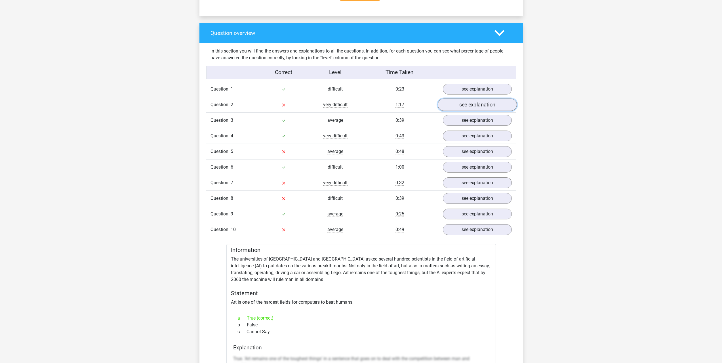
click at [450, 104] on link "see explanation" at bounding box center [477, 104] width 79 height 12
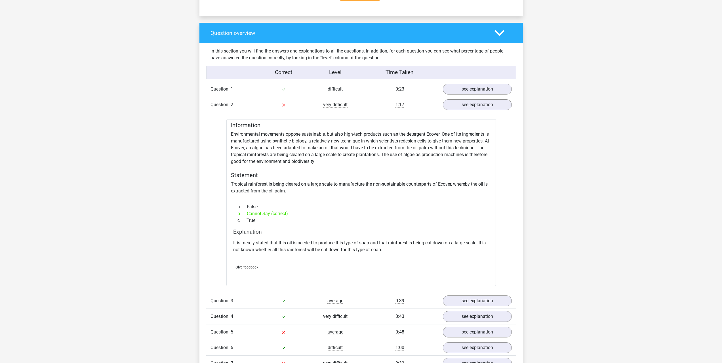
drag, startPoint x: 258, startPoint y: 206, endPoint x: 242, endPoint y: 204, distance: 16.2
click at [242, 204] on div "a False" at bounding box center [361, 207] width 256 height 7
click at [250, 206] on div "a False" at bounding box center [361, 207] width 256 height 7
click at [479, 105] on link "see explanation" at bounding box center [477, 104] width 79 height 12
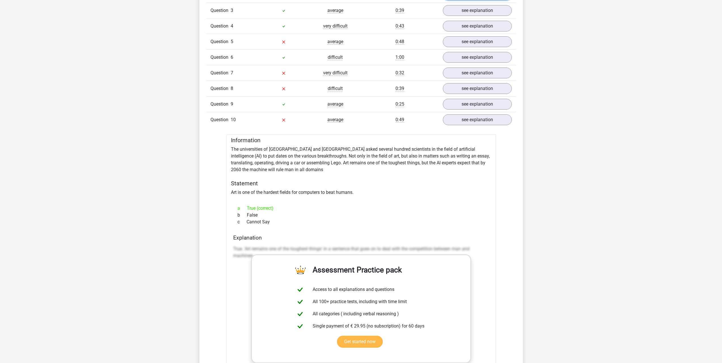
scroll to position [485, 0]
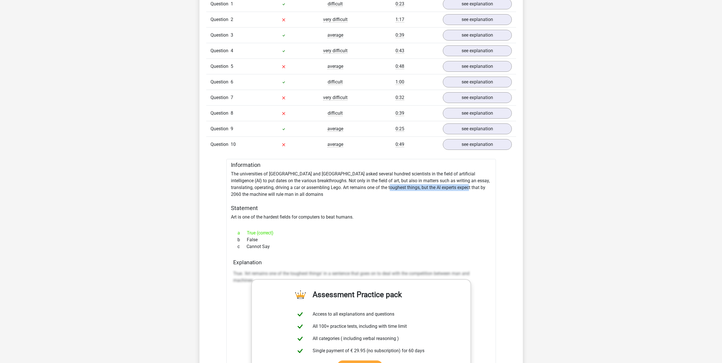
drag, startPoint x: 368, startPoint y: 187, endPoint x: 450, endPoint y: 186, distance: 82.3
click at [450, 186] on div "Information The universities of Oxford and Yale asked several hundred scientist…" at bounding box center [362, 311] width 270 height 305
click at [460, 189] on div "Information The universities of Oxford and Yale asked several hundred scientist…" at bounding box center [362, 311] width 270 height 305
drag, startPoint x: 268, startPoint y: 247, endPoint x: 247, endPoint y: 246, distance: 21.6
click at [247, 246] on div "c Cannot Say" at bounding box center [361, 246] width 256 height 7
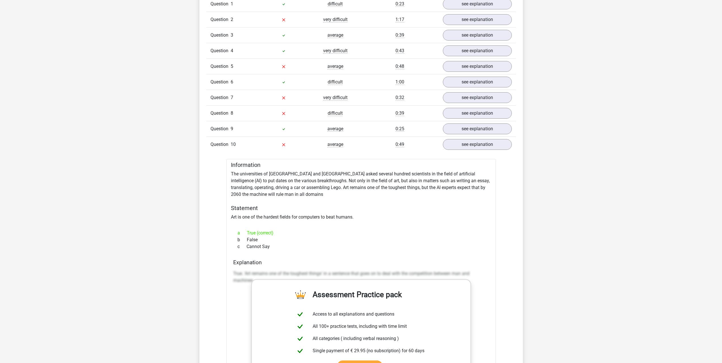
drag, startPoint x: 260, startPoint y: 238, endPoint x: 248, endPoint y: 238, distance: 12.2
click at [248, 238] on div "b False" at bounding box center [361, 239] width 256 height 7
click at [253, 240] on div "b False" at bounding box center [361, 239] width 256 height 7
drag, startPoint x: 248, startPoint y: 246, endPoint x: 269, endPoint y: 247, distance: 21.3
click at [269, 247] on div "c Cannot Say" at bounding box center [361, 246] width 256 height 7
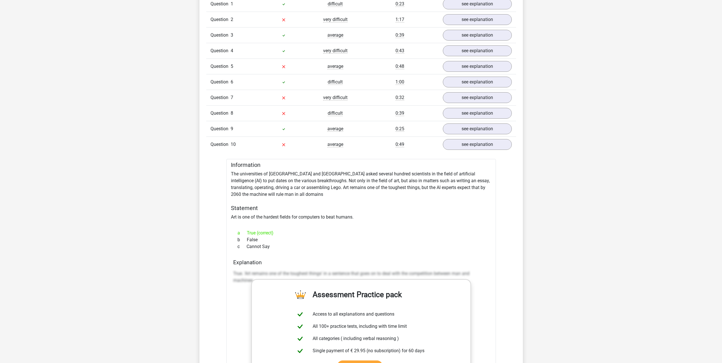
drag, startPoint x: 269, startPoint y: 247, endPoint x: 276, endPoint y: 246, distance: 7.8
click at [269, 247] on div "c Cannot Say" at bounding box center [361, 246] width 256 height 7
drag, startPoint x: 370, startPoint y: 188, endPoint x: 456, endPoint y: 187, distance: 86.9
click at [456, 187] on div "Information The universities of Oxford and Yale asked several hundred scientist…" at bounding box center [362, 311] width 270 height 305
click at [464, 188] on div "Information The universities of Oxford and Yale asked several hundred scientist…" at bounding box center [362, 311] width 270 height 305
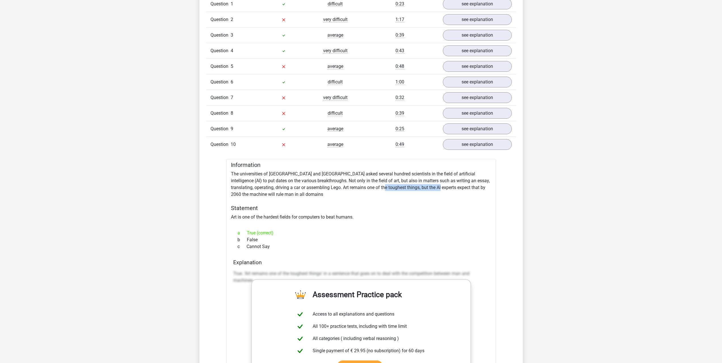
drag, startPoint x: 364, startPoint y: 187, endPoint x: 415, endPoint y: 188, distance: 50.8
click at [415, 188] on div "Information The universities of Oxford and Yale asked several hundred scientist…" at bounding box center [362, 311] width 270 height 305
click at [427, 186] on div "Information The universities of Oxford and Yale asked several hundred scientist…" at bounding box center [362, 311] width 270 height 305
drag, startPoint x: 291, startPoint y: 217, endPoint x: 244, endPoint y: 219, distance: 47.7
click at [244, 219] on div "Information The universities of Oxford and Yale asked several hundred scientist…" at bounding box center [362, 311] width 270 height 305
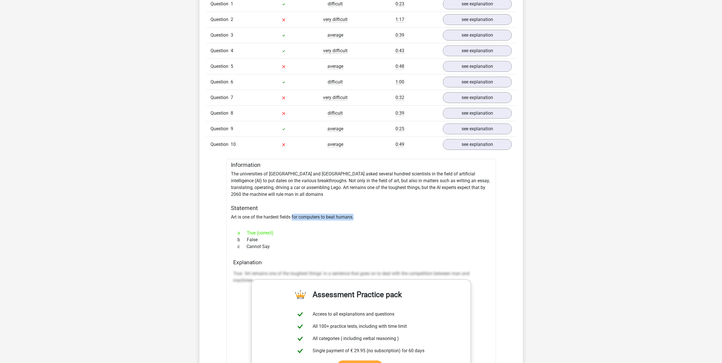
drag, startPoint x: 293, startPoint y: 216, endPoint x: 356, endPoint y: 214, distance: 63.6
click at [356, 214] on div "Information The universities of Oxford and Yale asked several hundred scientist…" at bounding box center [362, 311] width 270 height 305
click at [352, 218] on div "Information The universities of Oxford and Yale asked several hundred scientist…" at bounding box center [362, 311] width 270 height 305
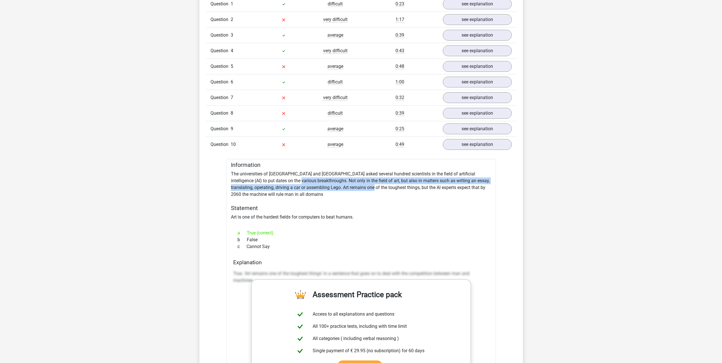
drag, startPoint x: 282, startPoint y: 181, endPoint x: 356, endPoint y: 185, distance: 74.2
click at [355, 185] on div "Information The universities of Oxford and Yale asked several hundred scientist…" at bounding box center [362, 311] width 270 height 305
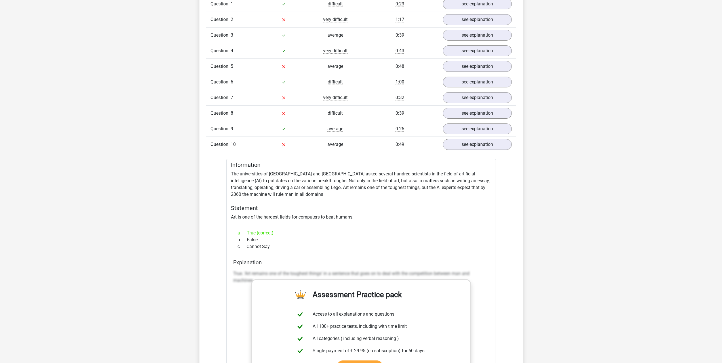
click at [383, 187] on div "Information The universities of Oxford and Yale asked several hundred scientist…" at bounding box center [362, 311] width 270 height 305
drag, startPoint x: 351, startPoint y: 189, endPoint x: 468, endPoint y: 190, distance: 116.4
click at [468, 190] on div "Information The universities of Oxford and Yale asked several hundred scientist…" at bounding box center [362, 311] width 270 height 305
click at [475, 190] on div "Information The universities of Oxford and Yale asked several hundred scientist…" at bounding box center [362, 311] width 270 height 305
drag, startPoint x: 353, startPoint y: 188, endPoint x: 254, endPoint y: 196, distance: 99.6
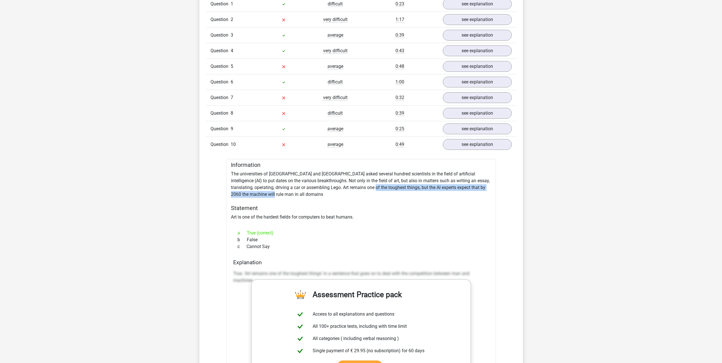
click at [254, 196] on div "Information The universities of Oxford and Yale asked several hundred scientist…" at bounding box center [362, 311] width 270 height 305
click at [390, 194] on div "Information The universities of Oxford and Yale asked several hundred scientist…" at bounding box center [362, 311] width 270 height 305
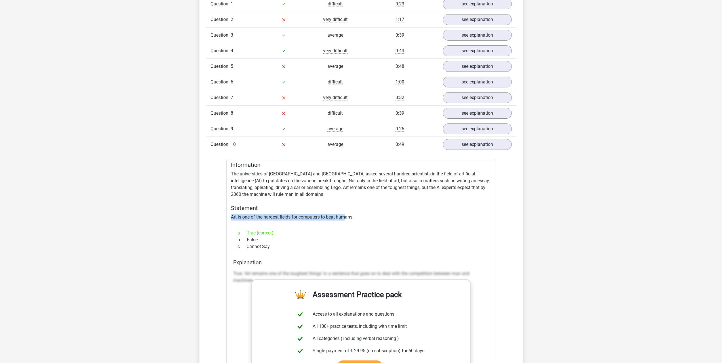
drag, startPoint x: 231, startPoint y: 215, endPoint x: 356, endPoint y: 218, distance: 124.6
click at [349, 218] on div "Information The universities of Oxford and Yale asked several hundred scientist…" at bounding box center [362, 311] width 270 height 305
click at [355, 217] on div "Information The universities of Oxford and Yale asked several hundred scientist…" at bounding box center [362, 311] width 270 height 305
drag, startPoint x: 368, startPoint y: 188, endPoint x: 256, endPoint y: 195, distance: 112.1
click at [256, 195] on div "Information The universities of Oxford and Yale asked several hundred scientist…" at bounding box center [362, 311] width 270 height 305
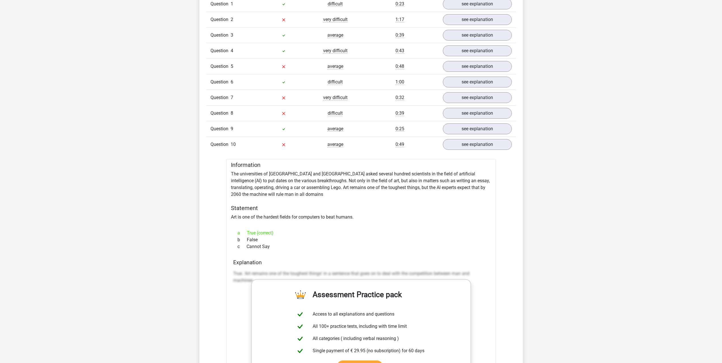
click at [267, 247] on div "c Cannot Say" at bounding box center [361, 246] width 256 height 7
drag, startPoint x: 368, startPoint y: 187, endPoint x: 254, endPoint y: 194, distance: 113.8
click at [254, 194] on div "Information The universities of Oxford and Yale asked several hundred scientist…" at bounding box center [362, 311] width 270 height 305
click at [366, 185] on div "Information The universities of Oxford and Yale asked several hundred scientist…" at bounding box center [362, 311] width 270 height 305
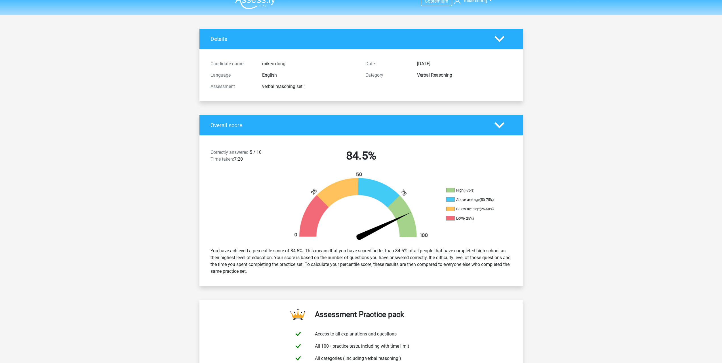
scroll to position [0, 0]
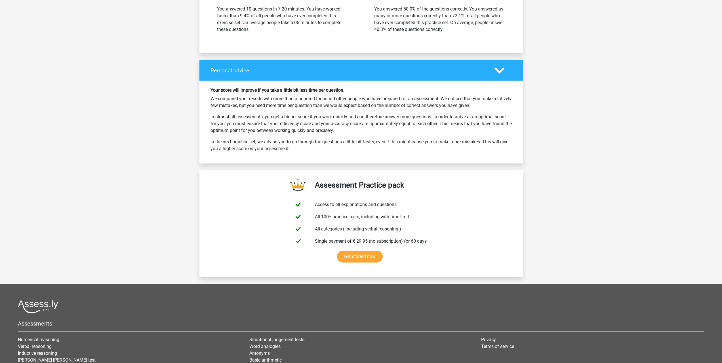
scroll to position [743, 0]
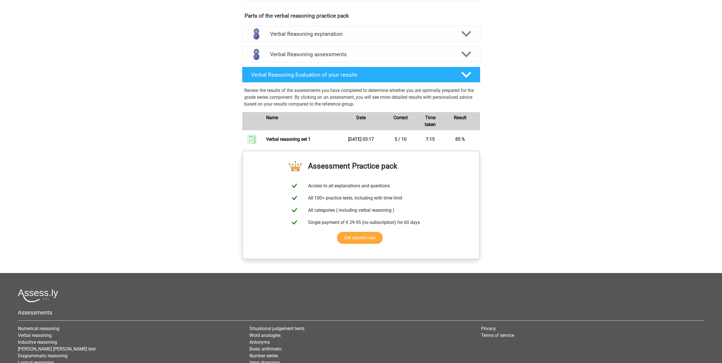
scroll to position [229, 0]
